Goal: Information Seeking & Learning: Find specific page/section

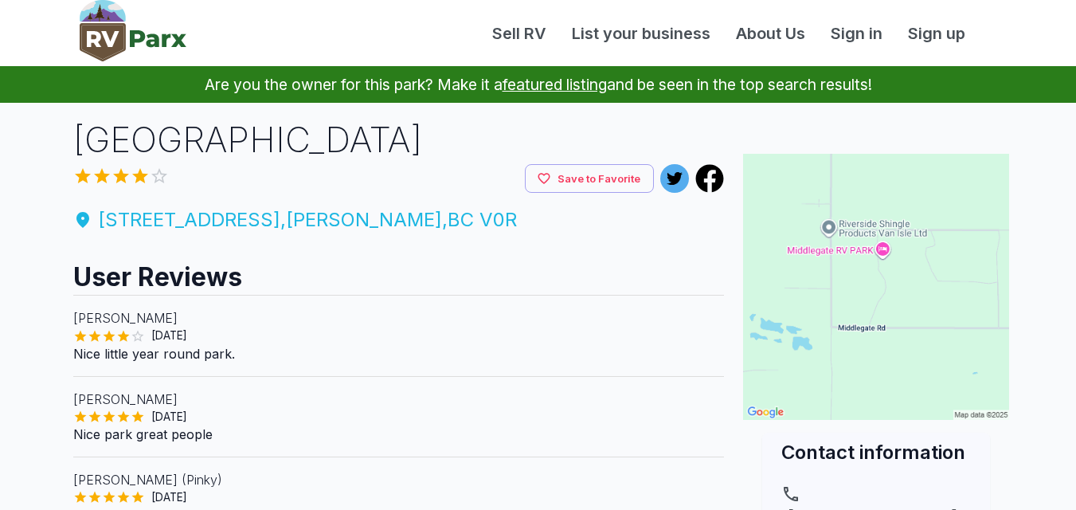
click at [235, 218] on span "1339 Middlegate Rd , Errington , BC V0R" at bounding box center [399, 220] width 652 height 29
